Goal: Find specific page/section: Find specific page/section

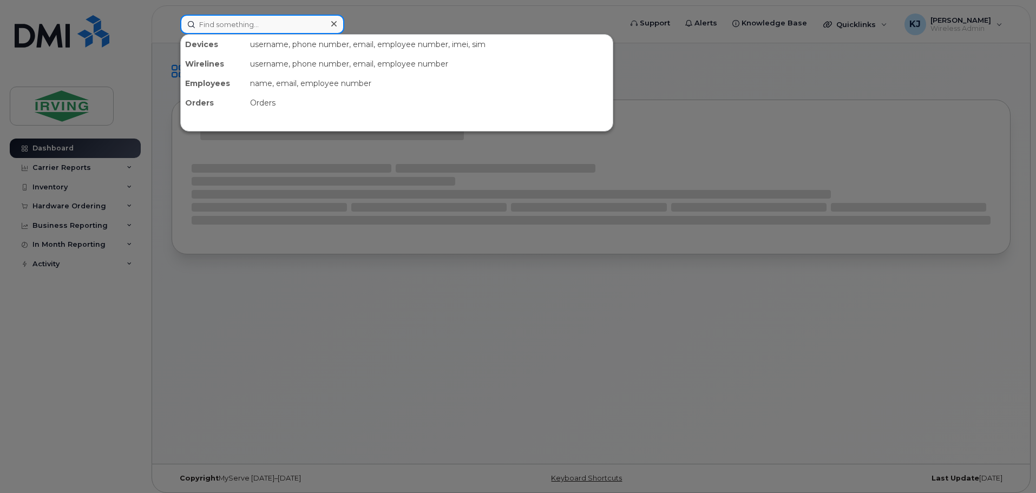
click at [265, 28] on input at bounding box center [262, 24] width 164 height 19
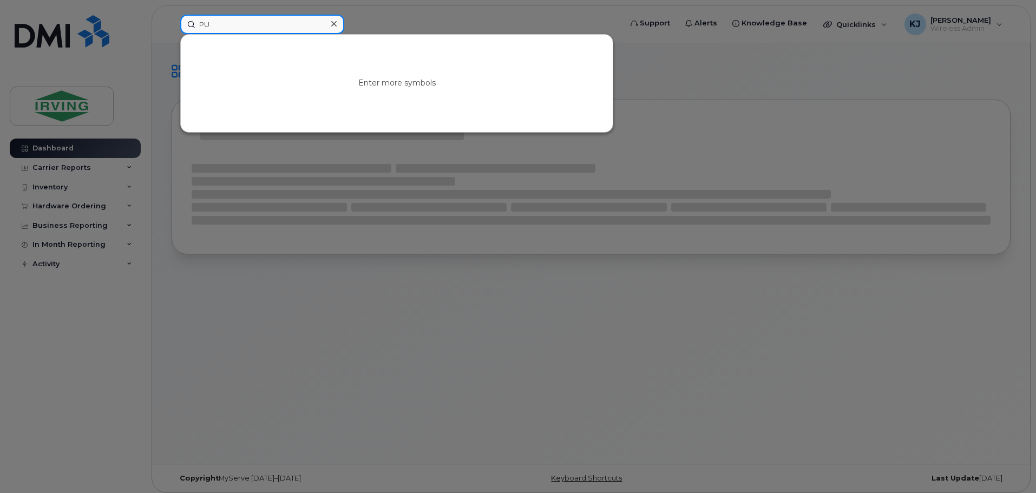
type input "P"
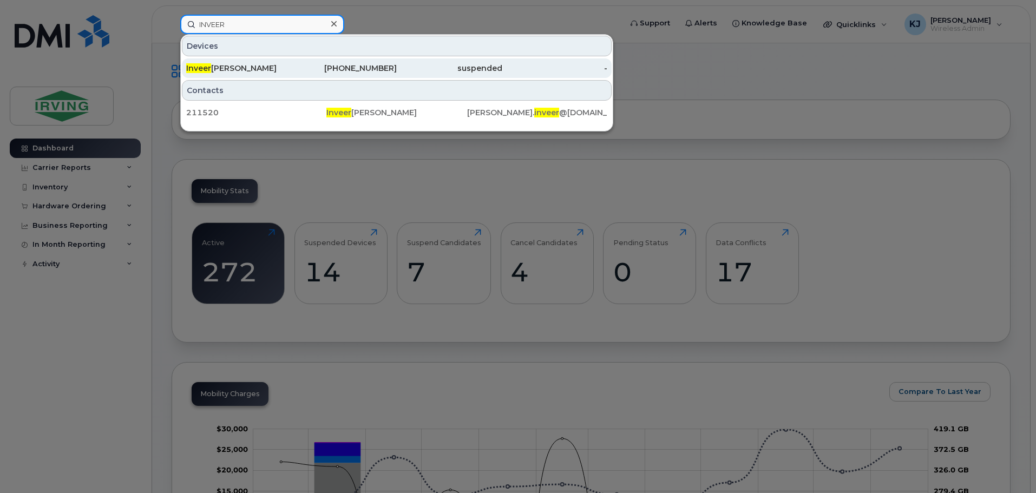
type input "INVEER"
click at [227, 69] on div "Inveer [PERSON_NAME]" at bounding box center [239, 68] width 106 height 11
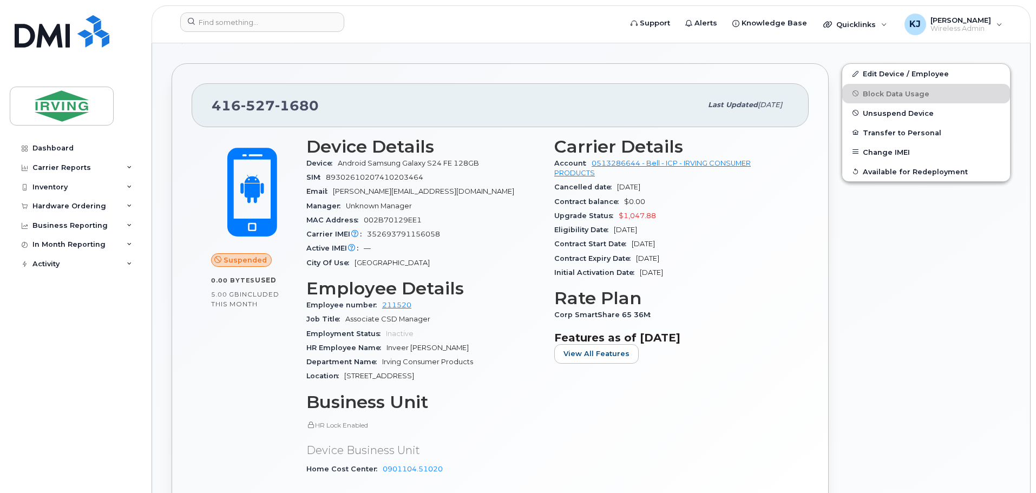
scroll to position [201, 0]
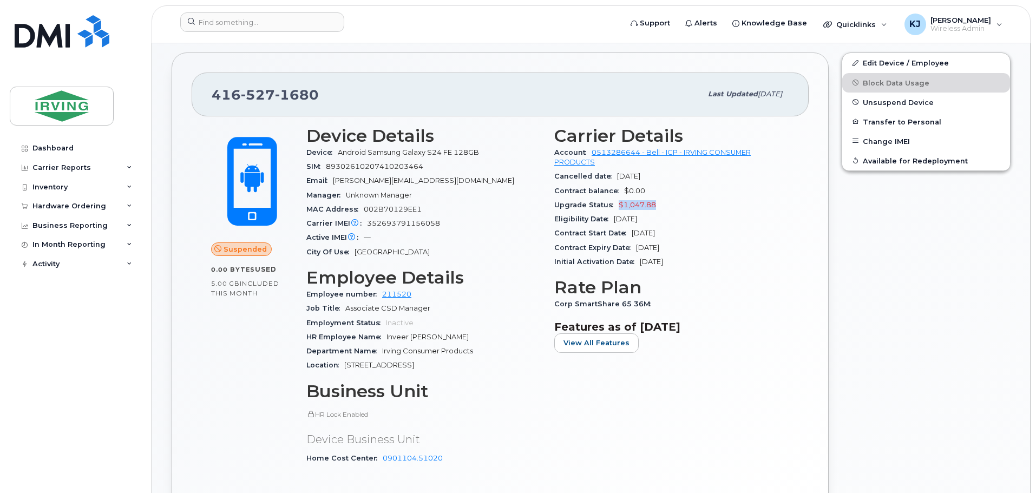
drag, startPoint x: 656, startPoint y: 206, endPoint x: 618, endPoint y: 209, distance: 38.5
click at [618, 209] on div "Upgrade Status $1,047.88" at bounding box center [671, 205] width 235 height 14
click at [721, 215] on div "Eligibility Date [DATE]" at bounding box center [671, 219] width 235 height 14
